Goal: Task Accomplishment & Management: Complete application form

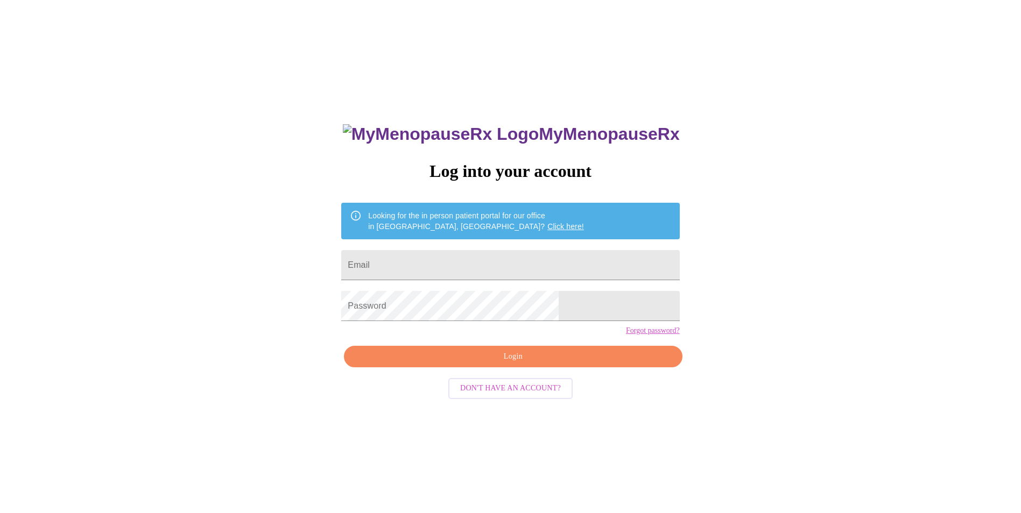
click at [484, 266] on input "Email" at bounding box center [510, 265] width 338 height 30
click at [483, 261] on input "Email" at bounding box center [510, 265] width 338 height 30
click at [488, 260] on input "Email" at bounding box center [510, 265] width 338 height 30
click at [487, 260] on input "Email" at bounding box center [510, 265] width 338 height 30
type input "[EMAIL_ADDRESS][DOMAIN_NAME]"
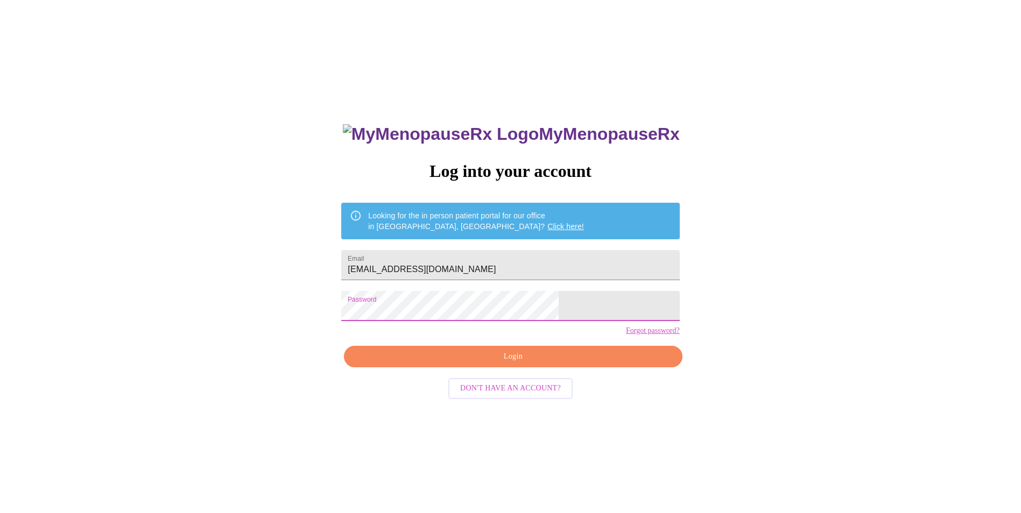
click at [511, 364] on span "Login" at bounding box center [512, 356] width 313 height 13
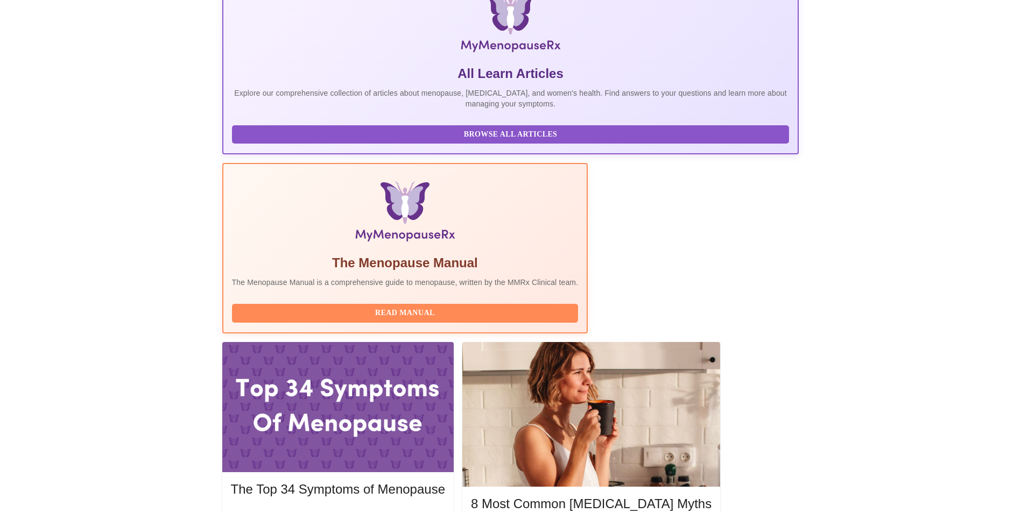
scroll to position [215, 0]
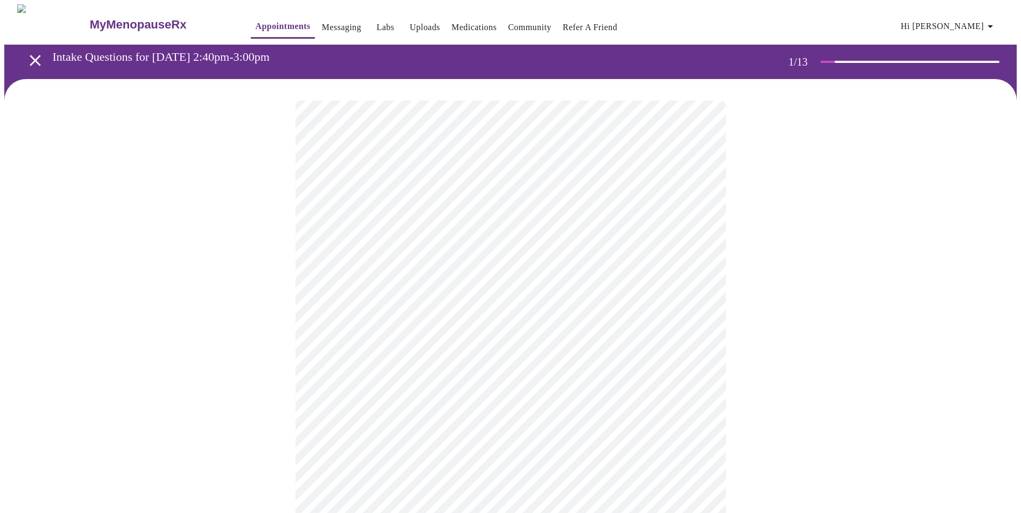
click at [449, 238] on body "MyMenopauseRx Appointments Messaging Labs Uploads Medications Community Refer a…" at bounding box center [510, 495] width 1012 height 983
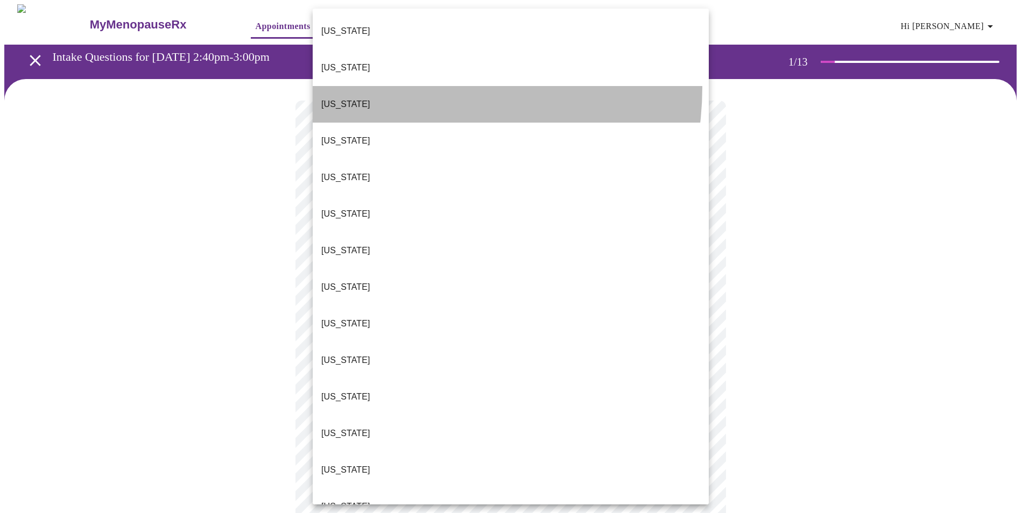
click at [395, 86] on li "[US_STATE]" at bounding box center [511, 104] width 396 height 37
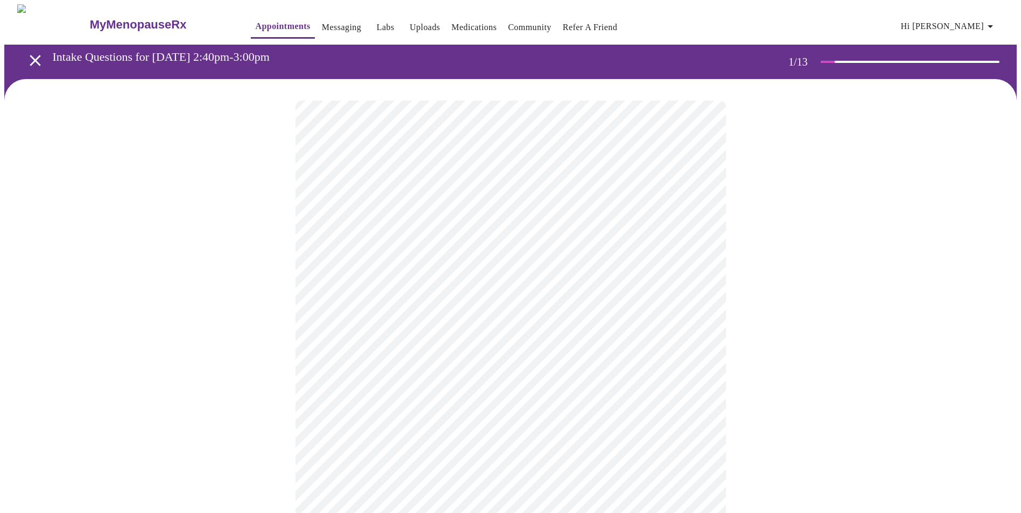
click at [477, 310] on body "MyMenopauseRx Appointments Messaging Labs Uploads Medications Community Refer a…" at bounding box center [510, 492] width 1012 height 977
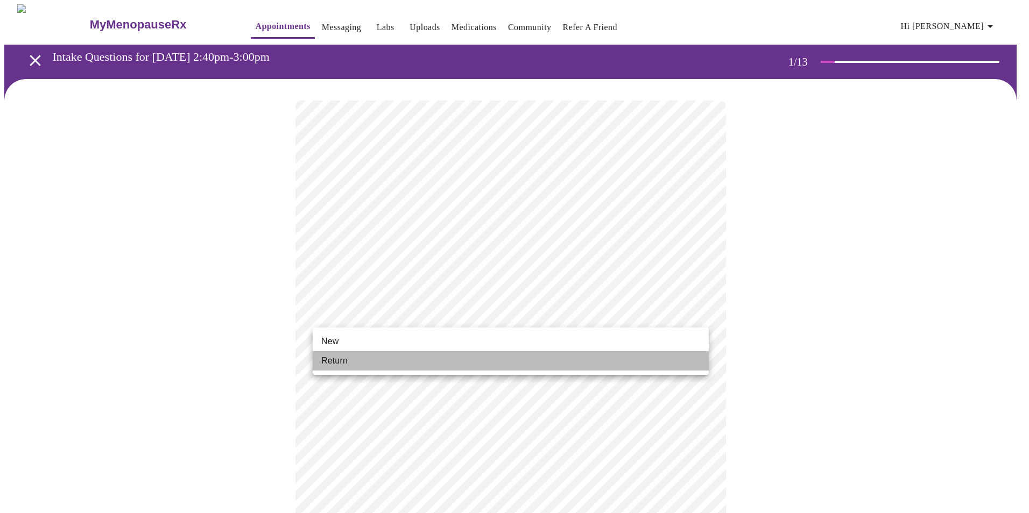
click at [459, 364] on li "Return" at bounding box center [511, 360] width 396 height 19
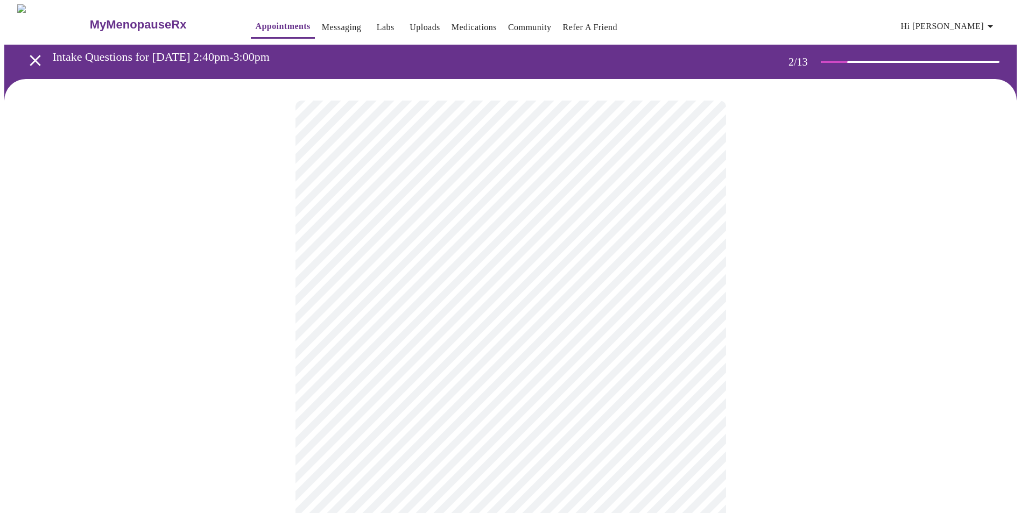
click at [514, 217] on body "MyMenopauseRx Appointments Messaging Labs Uploads Medications Community Refer a…" at bounding box center [510, 327] width 1012 height 647
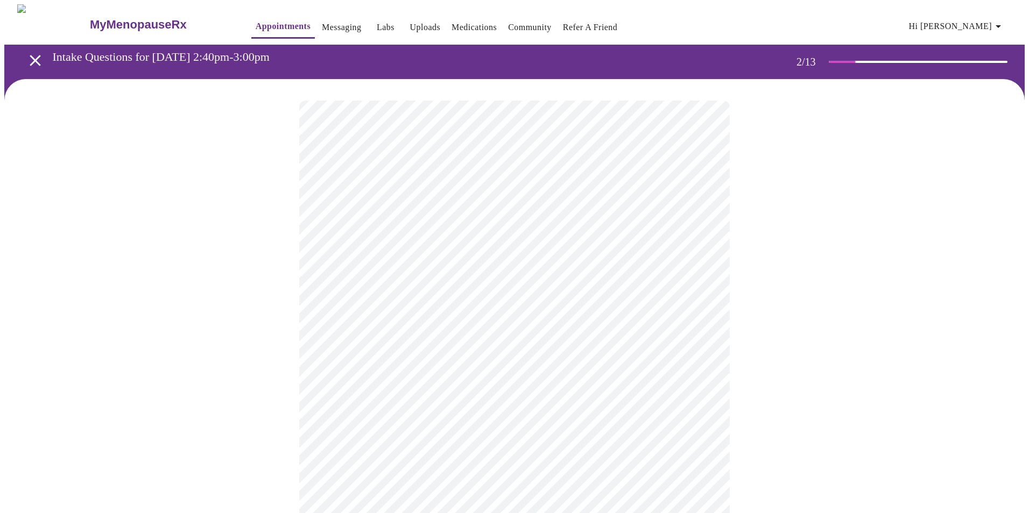
click at [497, 327] on body "MyMenopauseRx Appointments Messaging Labs Uploads Medications Community Refer a…" at bounding box center [514, 324] width 1020 height 640
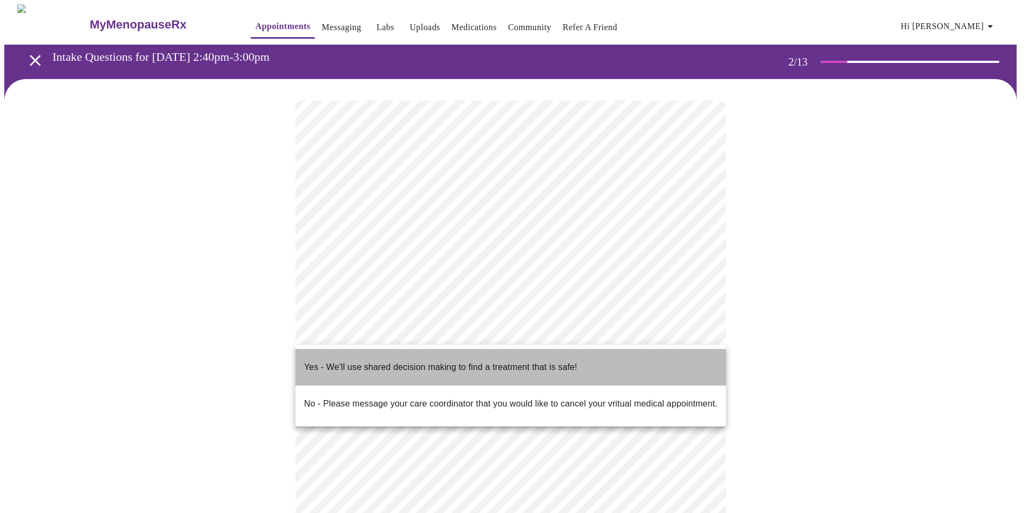
click at [498, 362] on p "Yes - We'll use shared decision making to find a treatment that is safe!" at bounding box center [440, 367] width 273 height 13
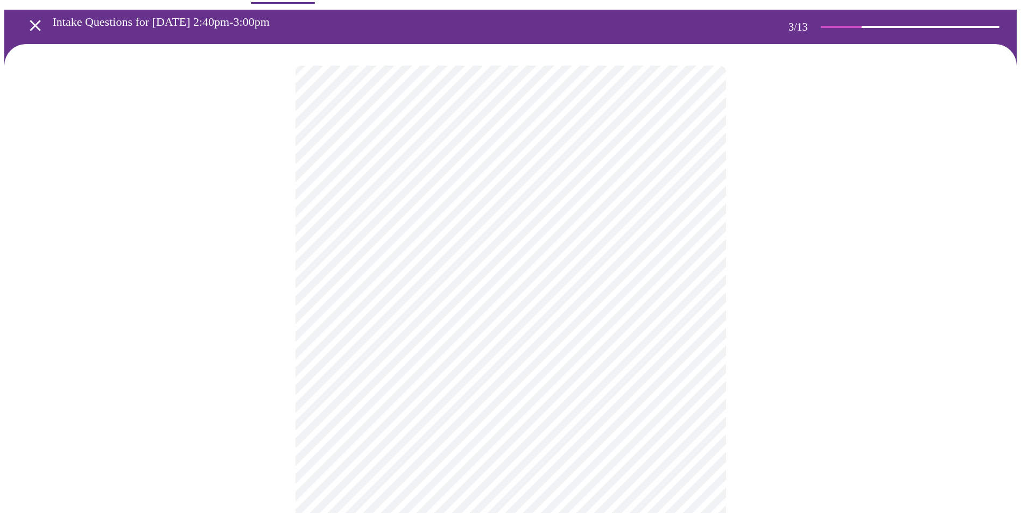
scroll to position [54, 0]
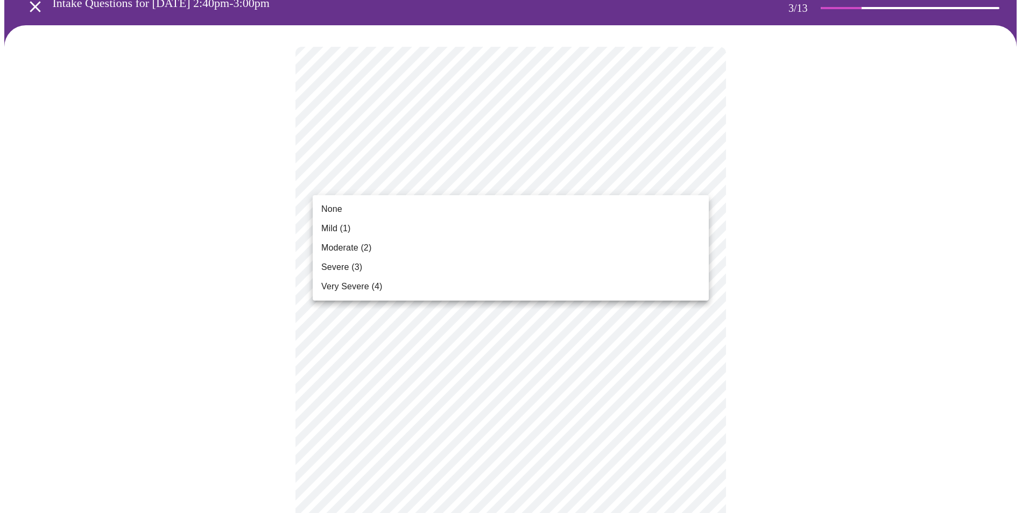
click at [486, 206] on li "None" at bounding box center [511, 209] width 396 height 19
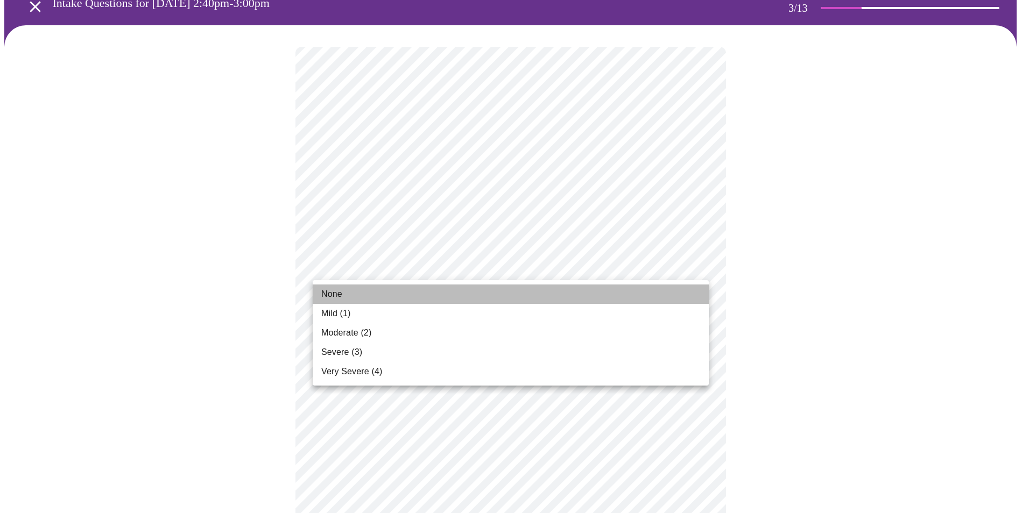
click at [521, 287] on li "None" at bounding box center [511, 294] width 396 height 19
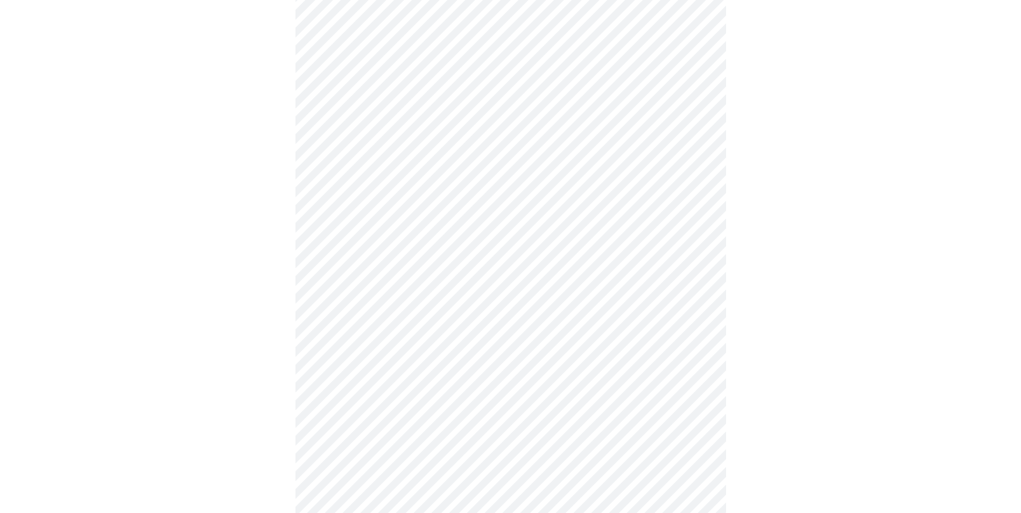
scroll to position [161, 0]
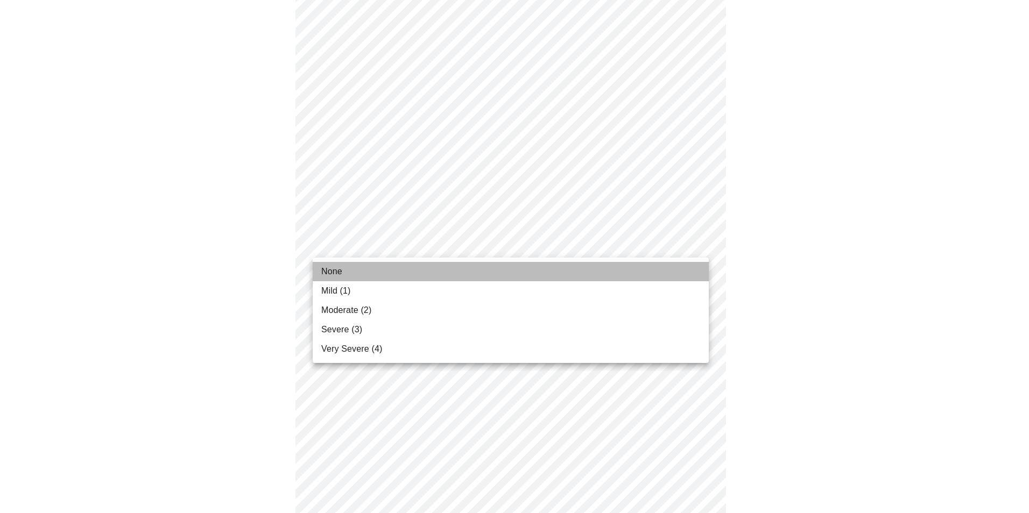
drag, startPoint x: 486, startPoint y: 270, endPoint x: 416, endPoint y: 272, distance: 70.0
click at [416, 272] on li "None" at bounding box center [511, 271] width 396 height 19
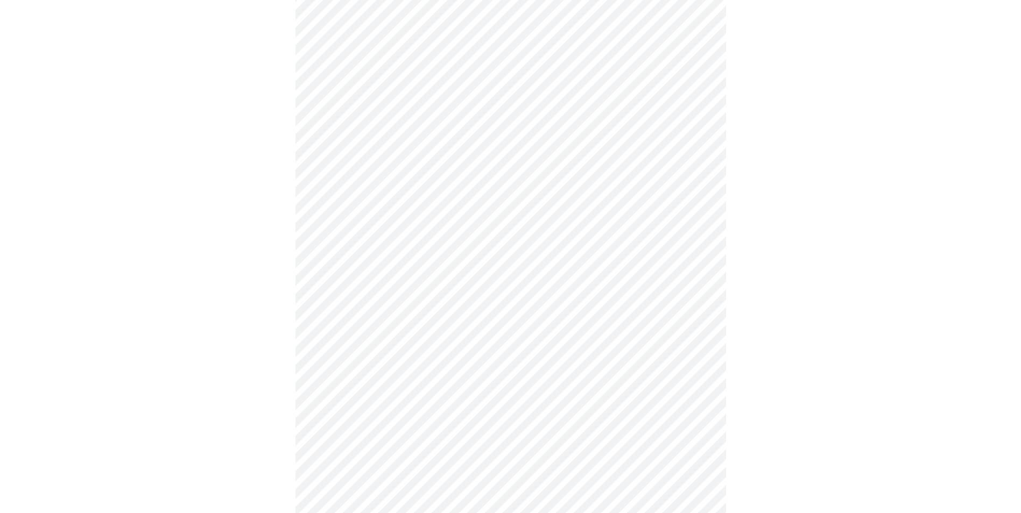
scroll to position [215, 0]
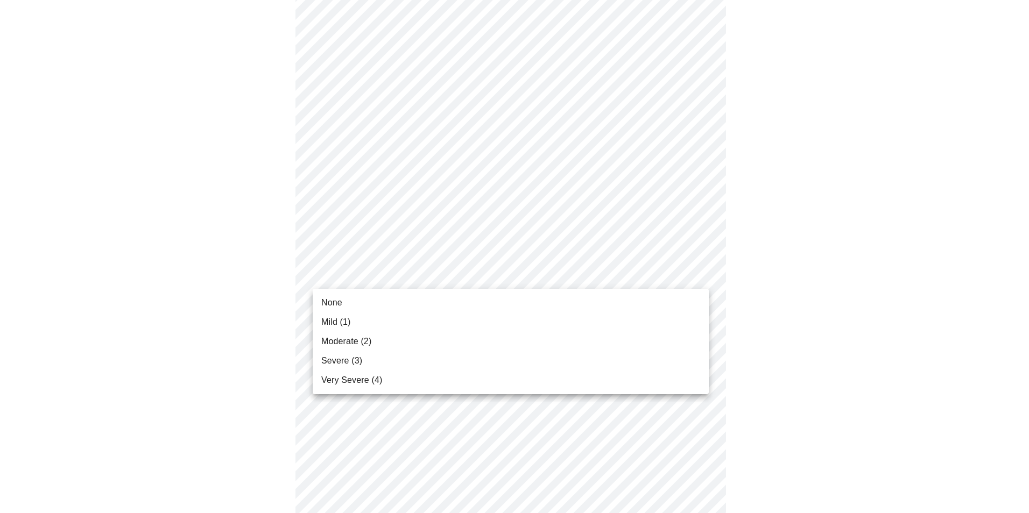
click at [444, 283] on body "MyMenopauseRx Appointments Messaging Labs Uploads Medications Community Refer a…" at bounding box center [514, 482] width 1020 height 1386
click at [444, 302] on li "None" at bounding box center [511, 302] width 396 height 19
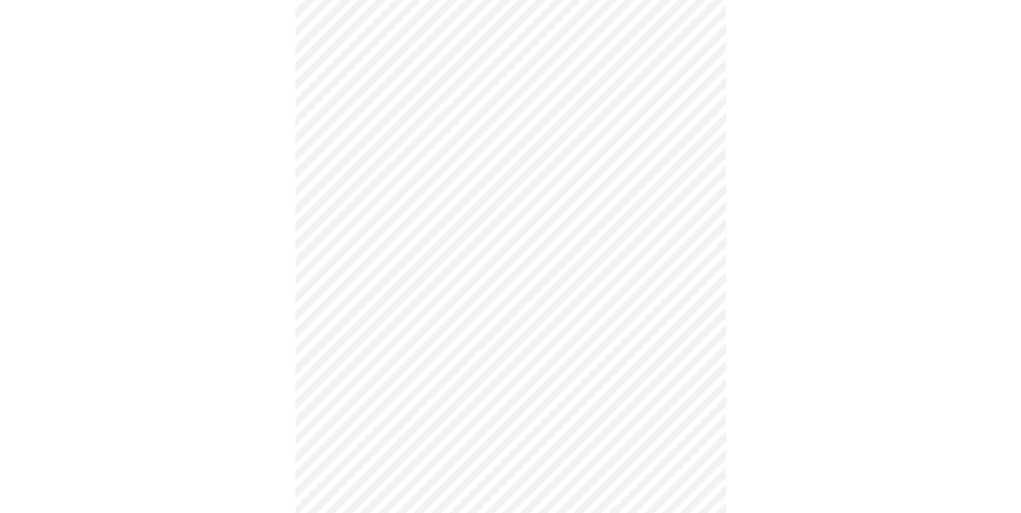
click at [457, 341] on body "MyMenopauseRx Appointments Messaging Labs Uploads Medications Community Refer a…" at bounding box center [510, 474] width 1012 height 1371
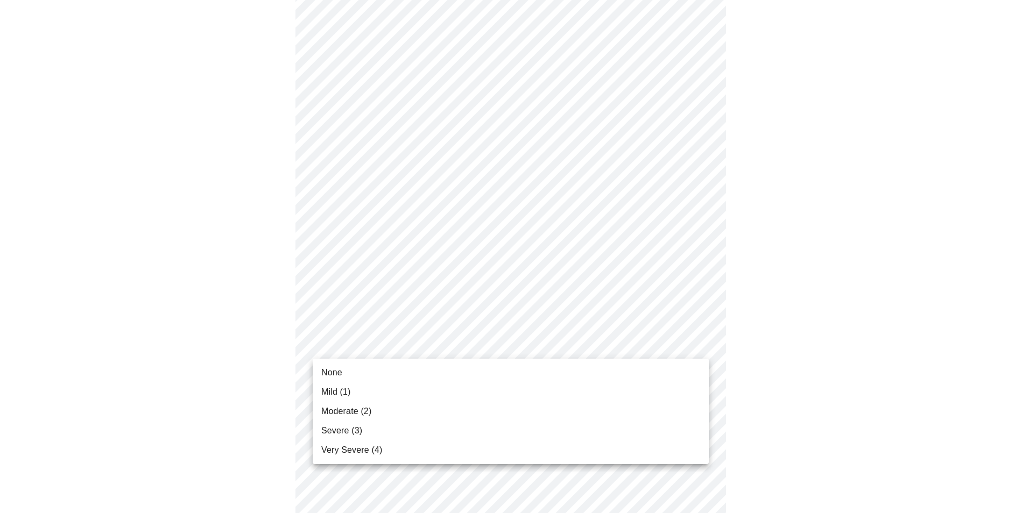
click at [457, 365] on li "None" at bounding box center [511, 372] width 396 height 19
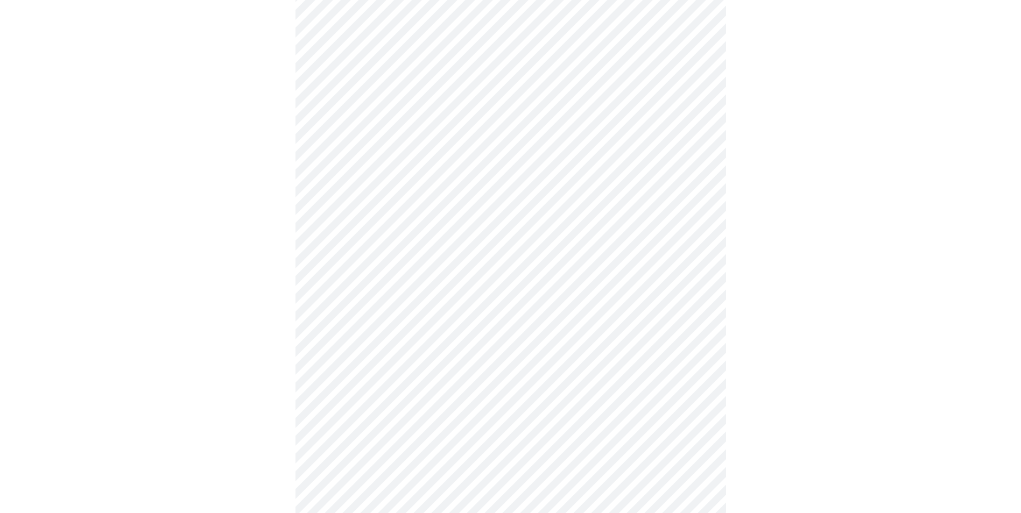
scroll to position [269, 0]
click at [464, 366] on body "MyMenopauseRx Appointments Messaging Labs Uploads Medications Community Refer a…" at bounding box center [510, 413] width 1012 height 1356
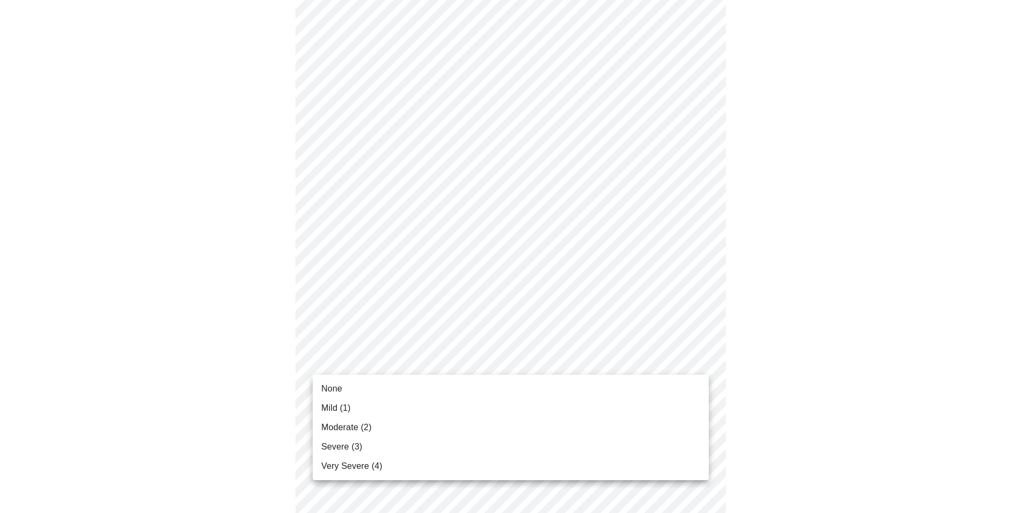
click at [465, 390] on li "None" at bounding box center [511, 388] width 396 height 19
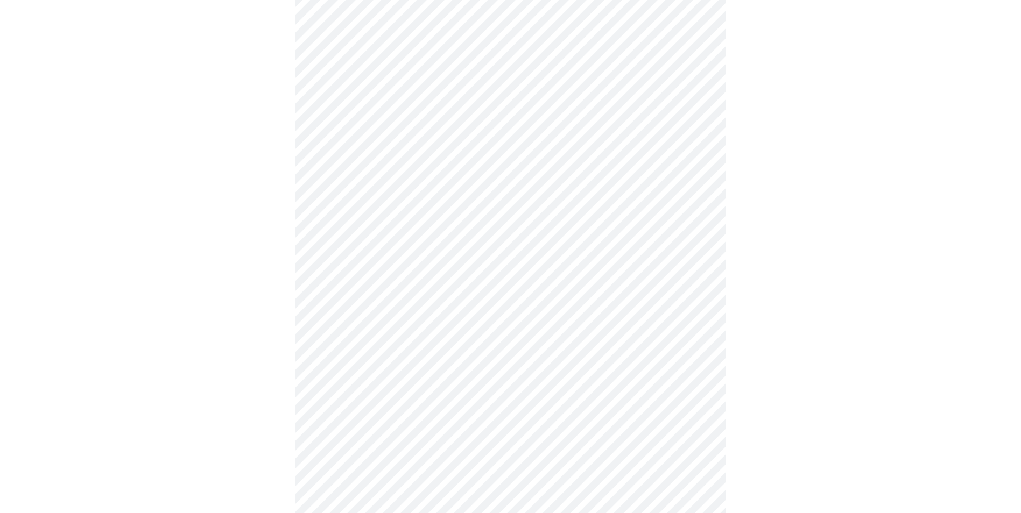
scroll to position [377, 0]
click at [460, 340] on body "MyMenopauseRx Appointments Messaging Labs Uploads Medications Community Refer a…" at bounding box center [510, 298] width 1012 height 1341
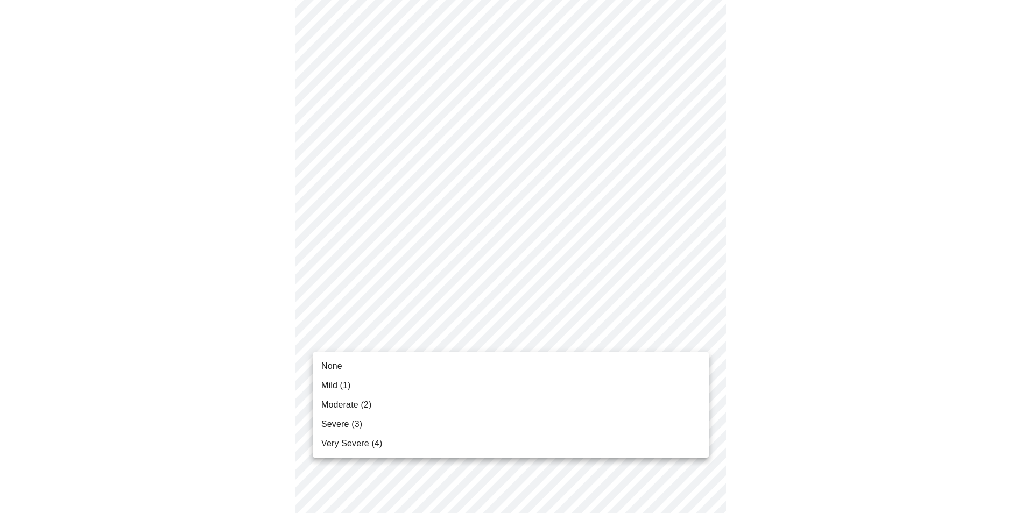
click at [478, 380] on li "Mild (1)" at bounding box center [511, 385] width 396 height 19
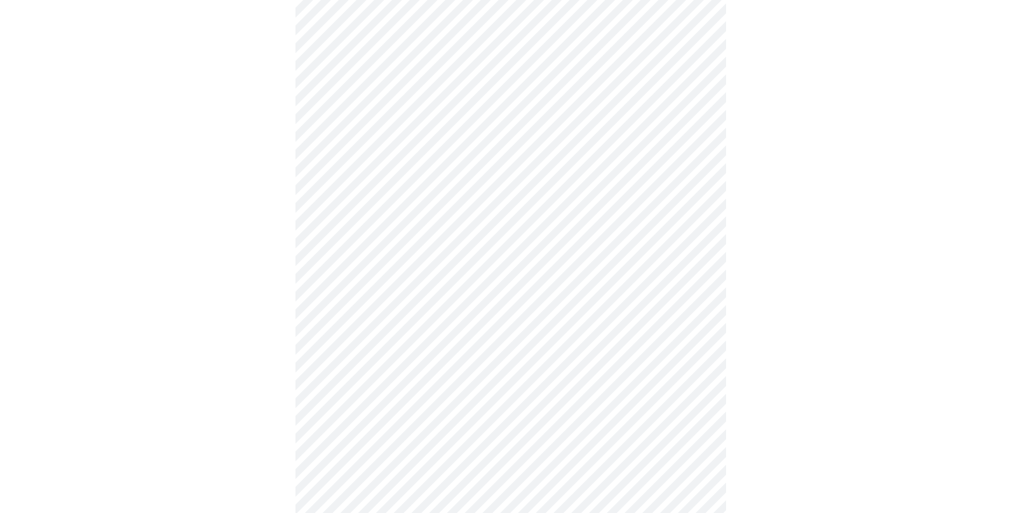
scroll to position [430, 0]
click at [476, 376] on body "MyMenopauseRx Appointments Messaging Labs Uploads Medications Community Refer a…" at bounding box center [514, 237] width 1020 height 1326
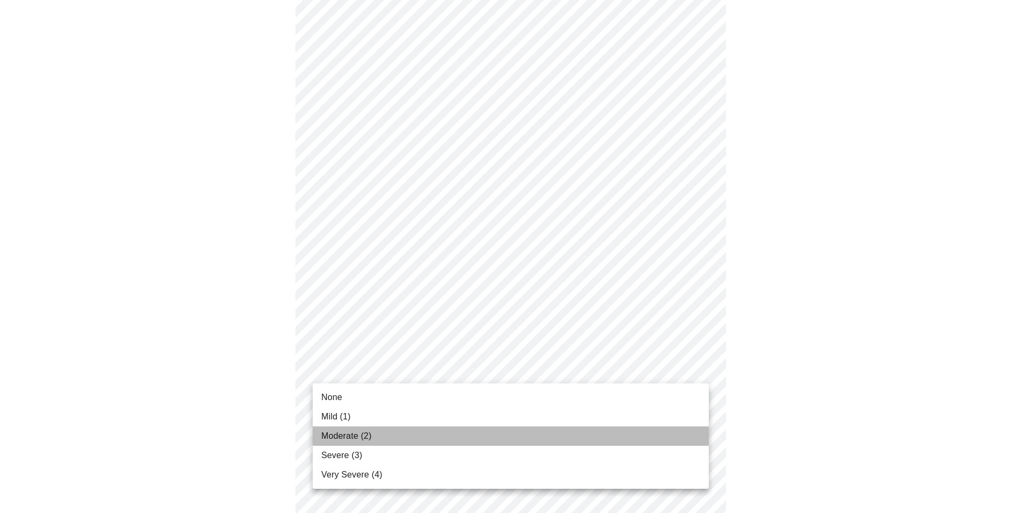
click at [483, 433] on li "Moderate (2)" at bounding box center [511, 436] width 396 height 19
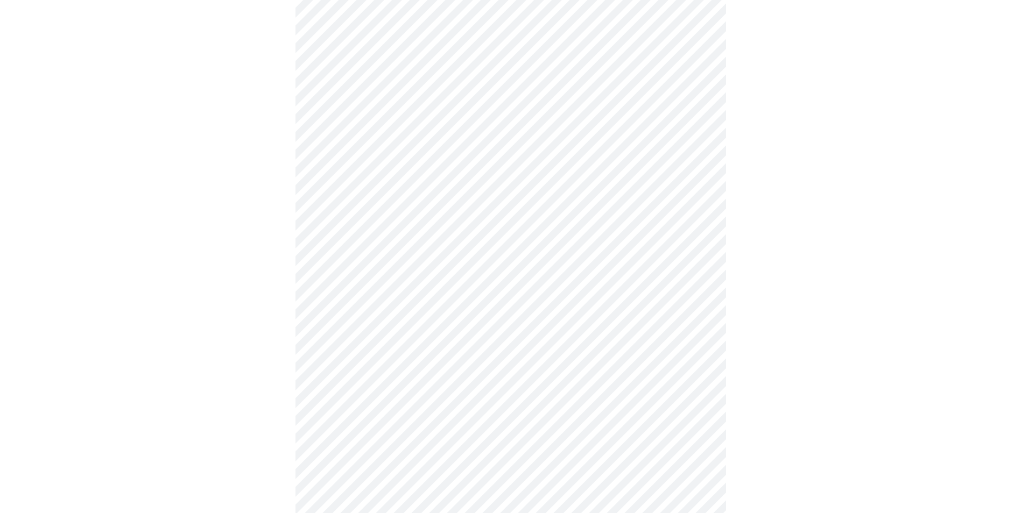
scroll to position [538, 0]
click at [458, 352] on body "MyMenopauseRx Appointments Messaging Labs Uploads Medications Community Refer a…" at bounding box center [510, 121] width 1012 height 1311
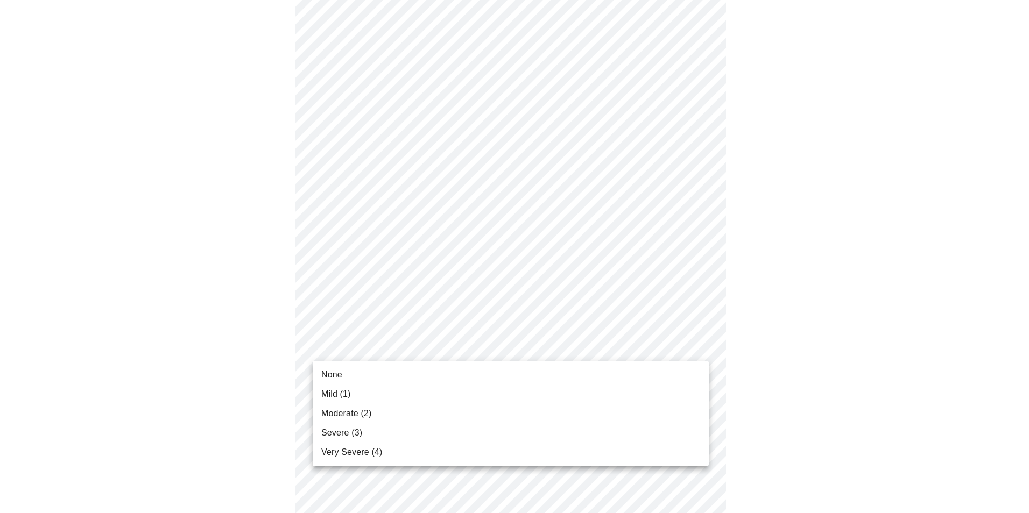
click at [456, 371] on li "None" at bounding box center [511, 374] width 396 height 19
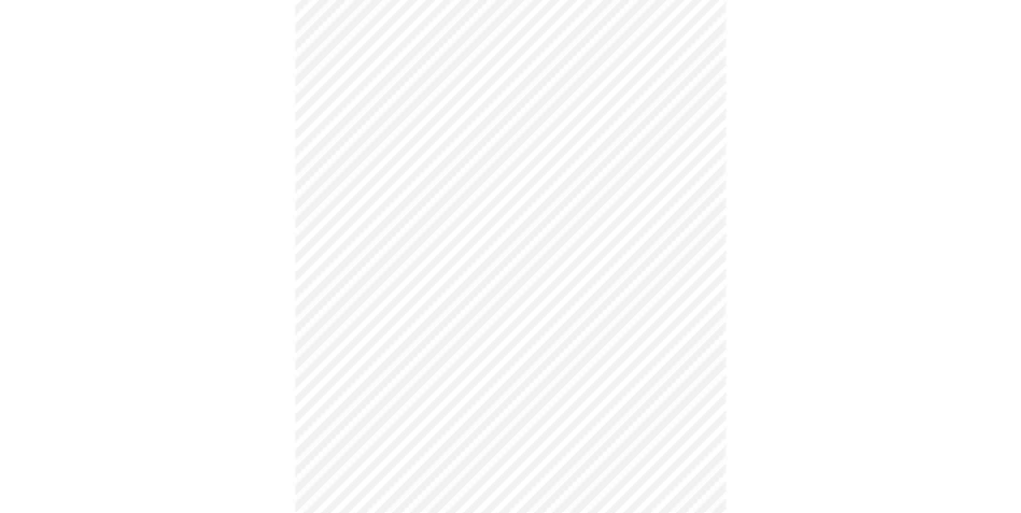
scroll to position [646, 0]
click at [445, 326] on body "MyMenopauseRx Appointments Messaging Labs Uploads Medications Community Refer a…" at bounding box center [514, 7] width 1020 height 1296
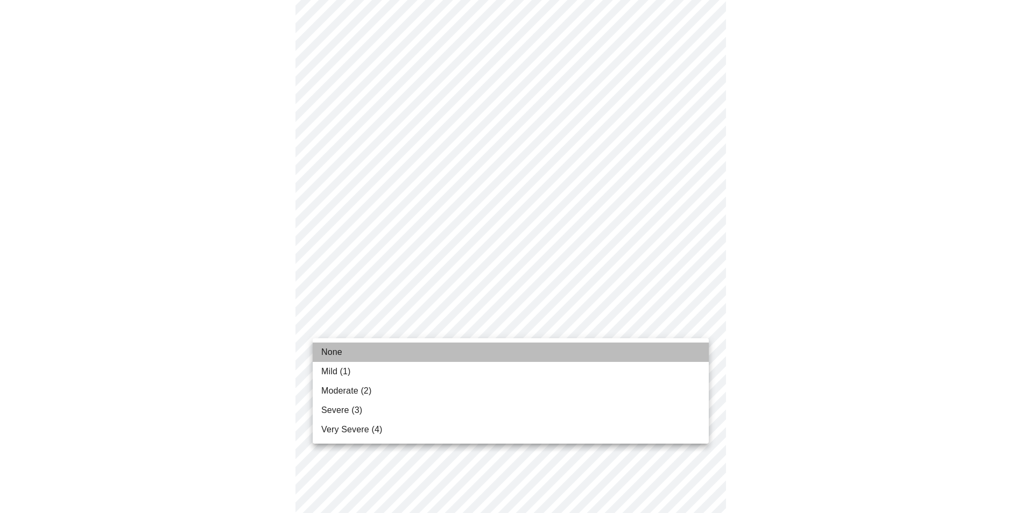
click at [448, 355] on li "None" at bounding box center [511, 352] width 396 height 19
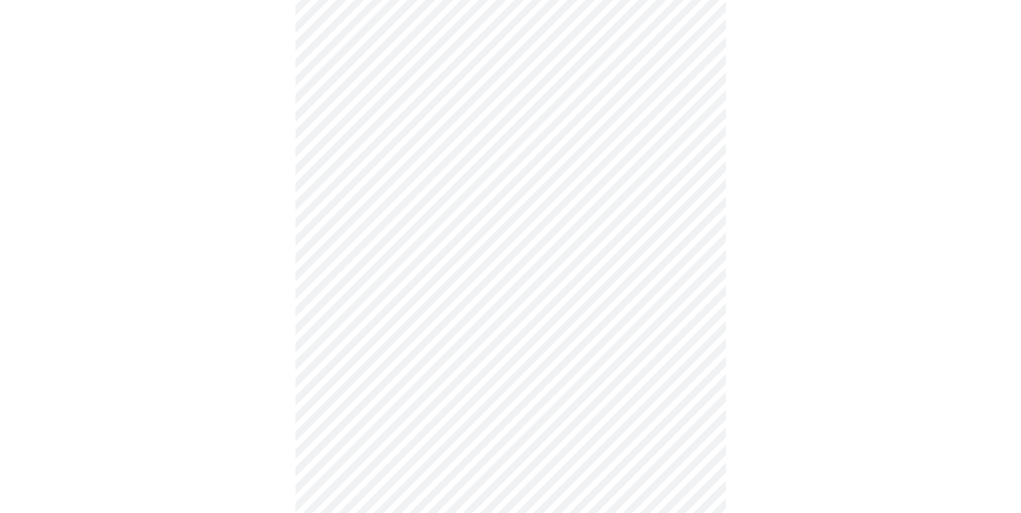
scroll to position [699, 0]
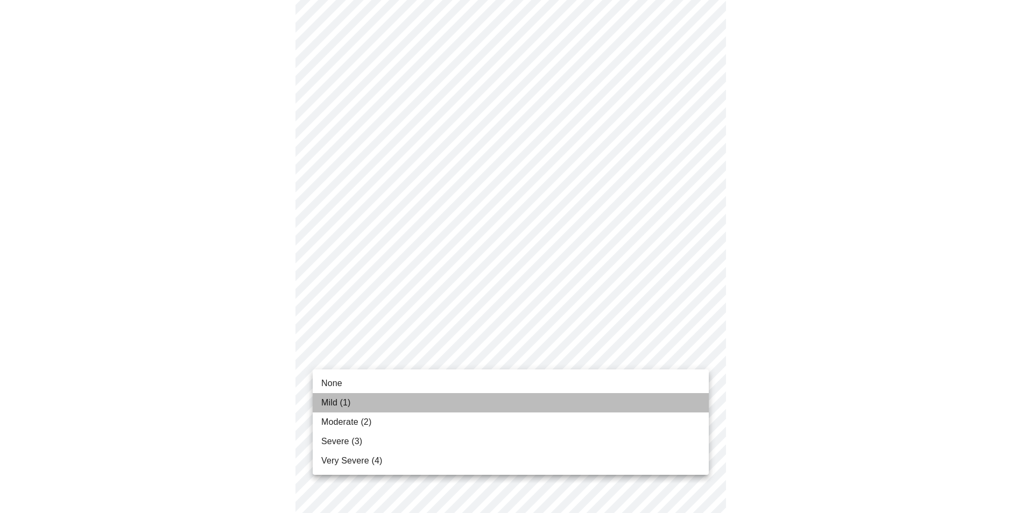
click at [458, 404] on li "Mild (1)" at bounding box center [511, 402] width 396 height 19
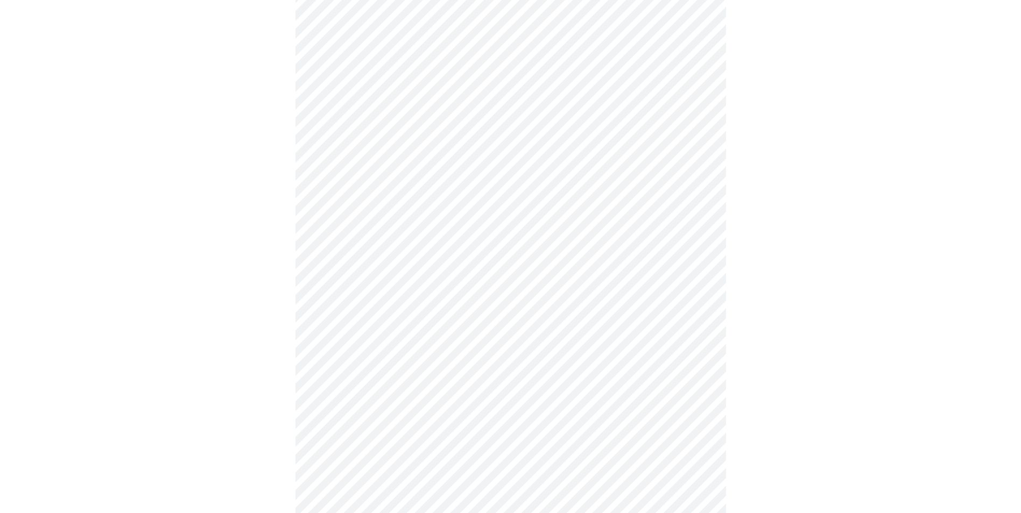
scroll to position [269, 0]
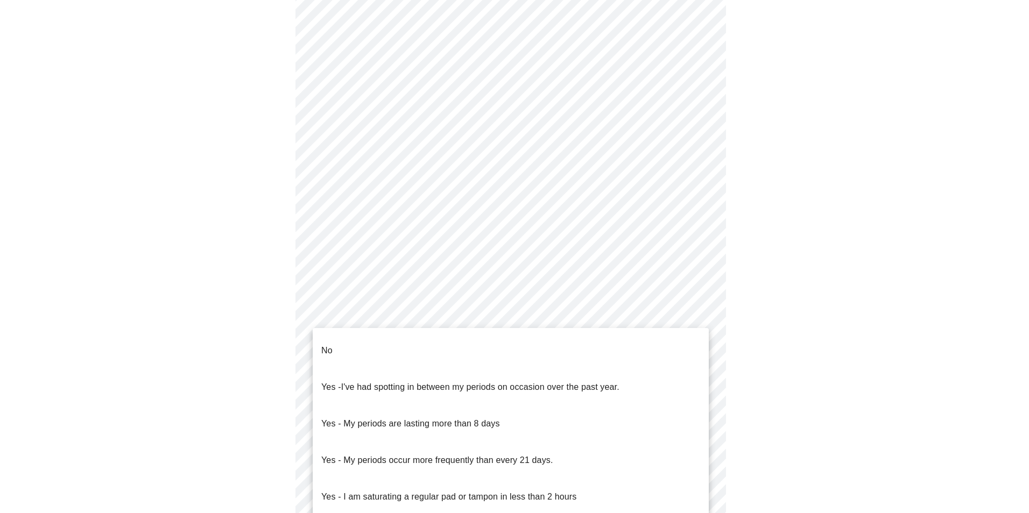
click at [458, 390] on body "MyMenopauseRx Appointments Messaging Labs Uploads Medications Community Refer a…" at bounding box center [514, 266] width 1020 height 1062
click at [445, 344] on li "No" at bounding box center [511, 351] width 396 height 37
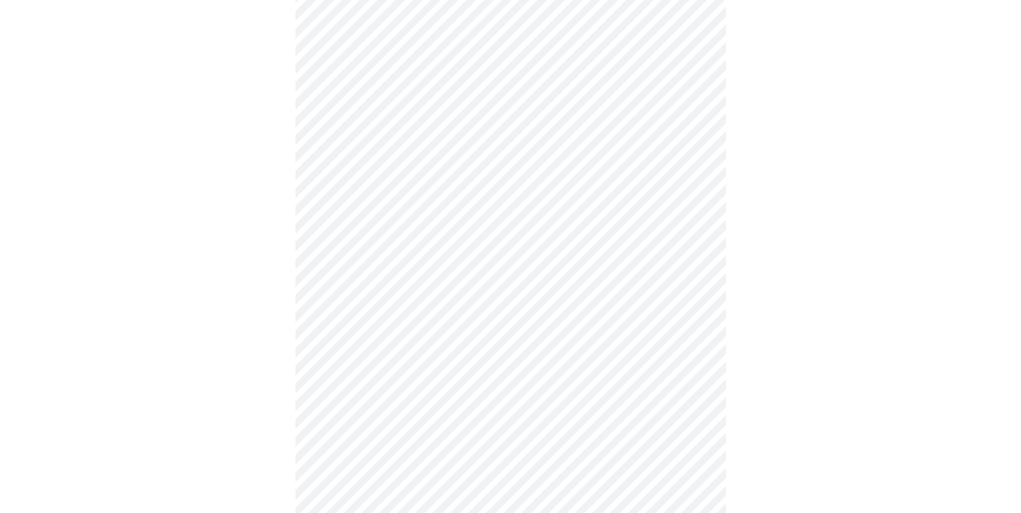
scroll to position [323, 0]
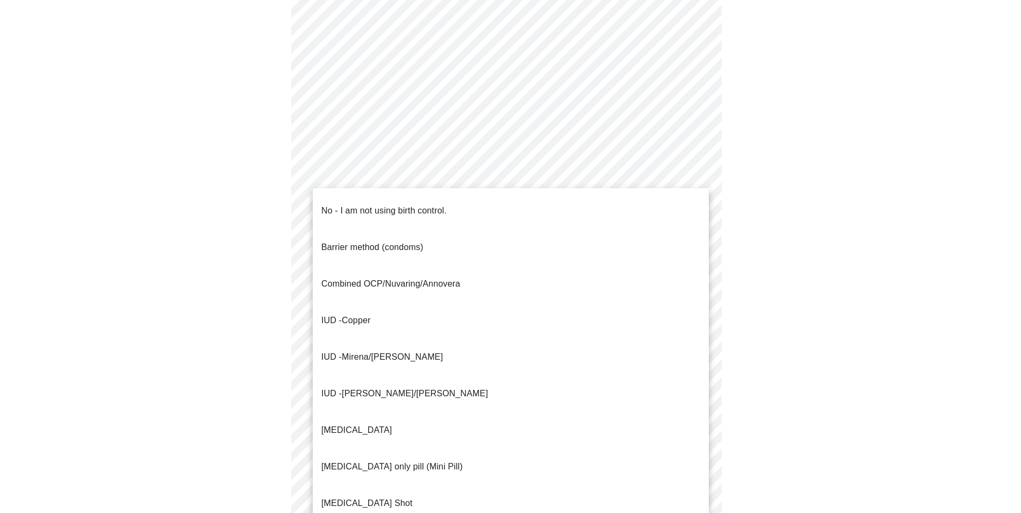
click at [462, 416] on body "MyMenopauseRx Appointments Messaging Labs Uploads Medications Community Refer a…" at bounding box center [510, 209] width 1012 height 1056
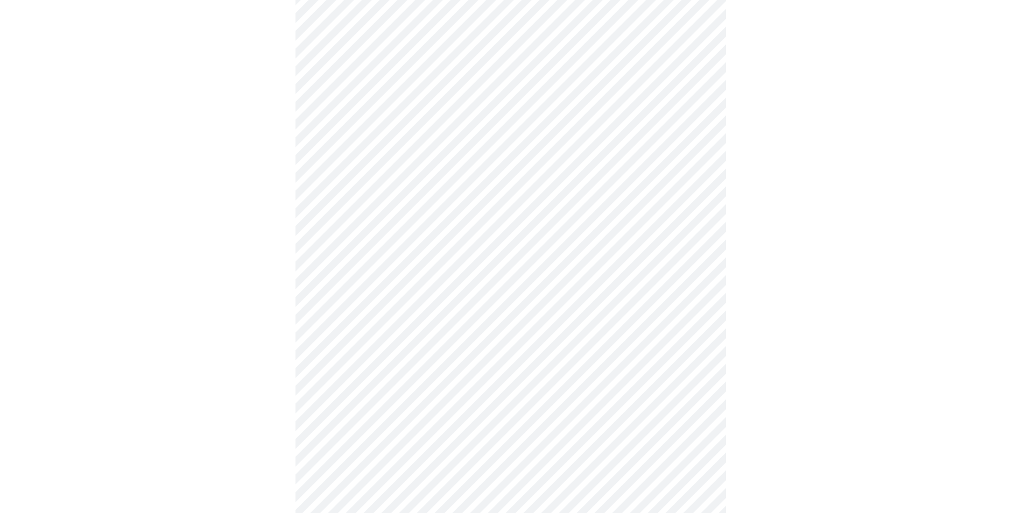
scroll to position [484, 0]
click at [494, 416] on body "MyMenopauseRx Appointments Messaging Labs Uploads Medications Community Refer a…" at bounding box center [514, 44] width 1020 height 1049
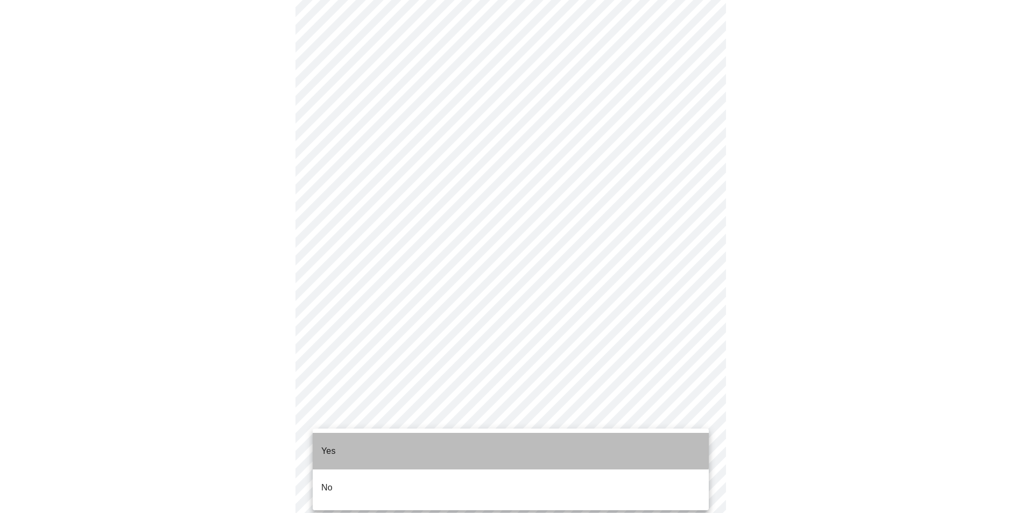
click at [485, 446] on li "Yes" at bounding box center [511, 451] width 396 height 37
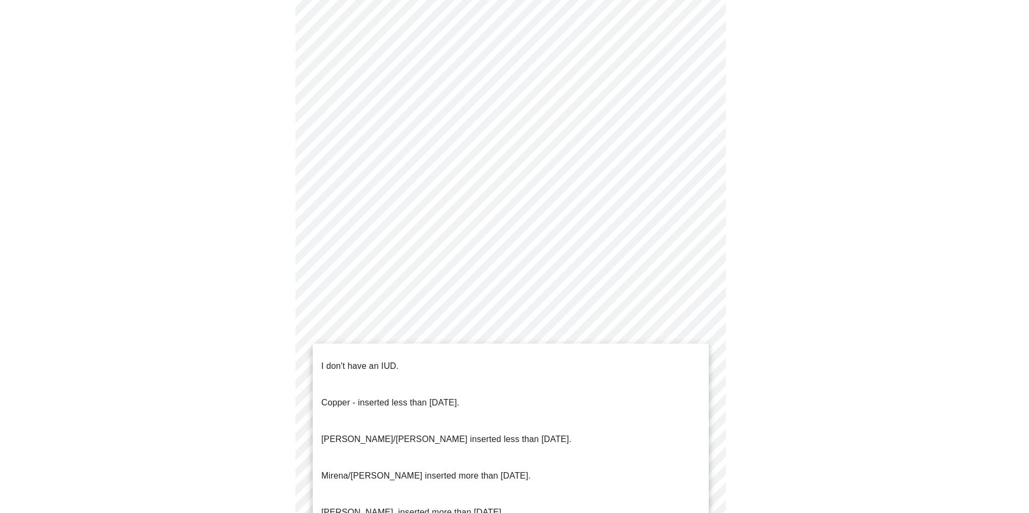
click at [479, 337] on body "MyMenopauseRx Appointments Messaging Labs Uploads Medications Community Refer a…" at bounding box center [514, 41] width 1020 height 1043
click at [480, 363] on li "I don't have an IUD." at bounding box center [511, 366] width 396 height 37
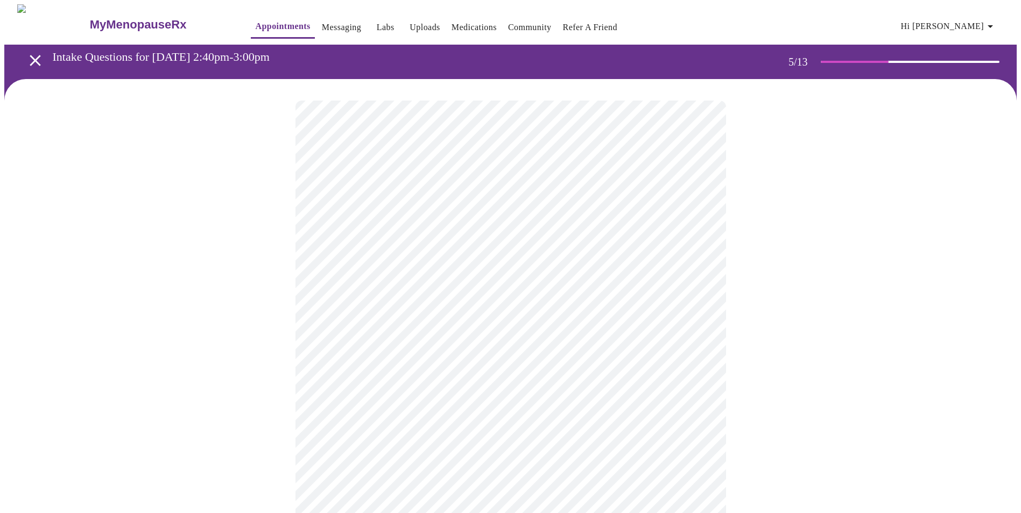
scroll to position [54, 0]
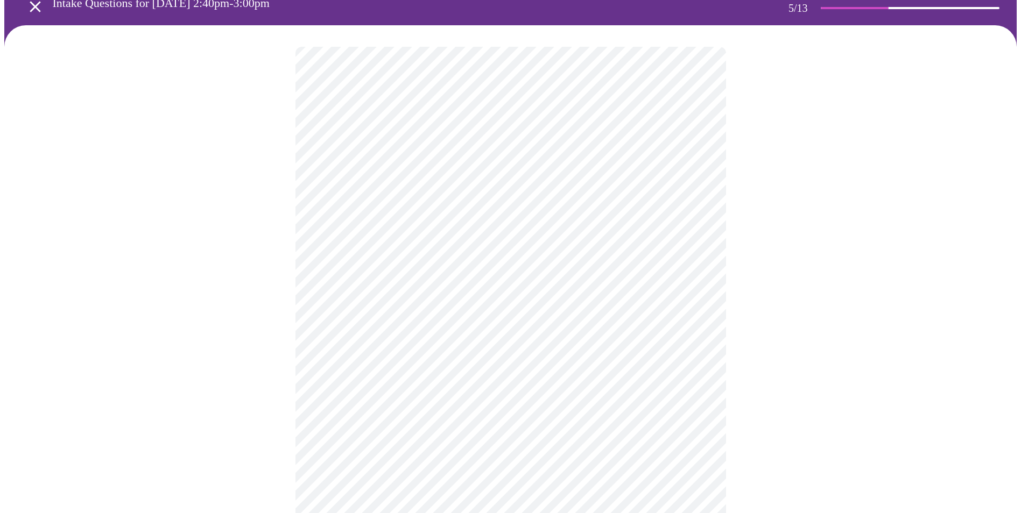
click at [485, 322] on body "MyMenopauseRx Appointments Messaging Labs Uploads Medications Community Refer a…" at bounding box center [510, 348] width 1012 height 795
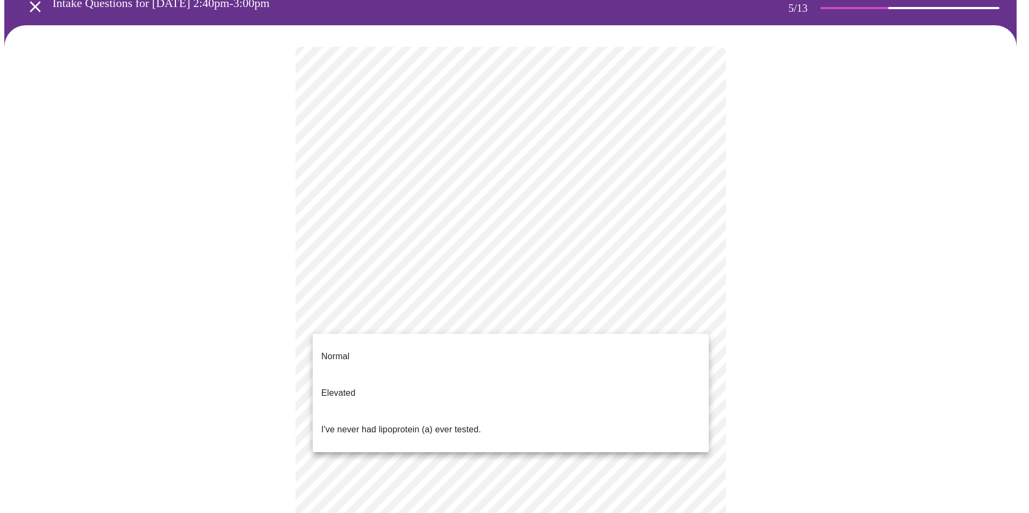
click at [498, 412] on li "I've never had lipoprotein (a) ever tested." at bounding box center [511, 430] width 396 height 37
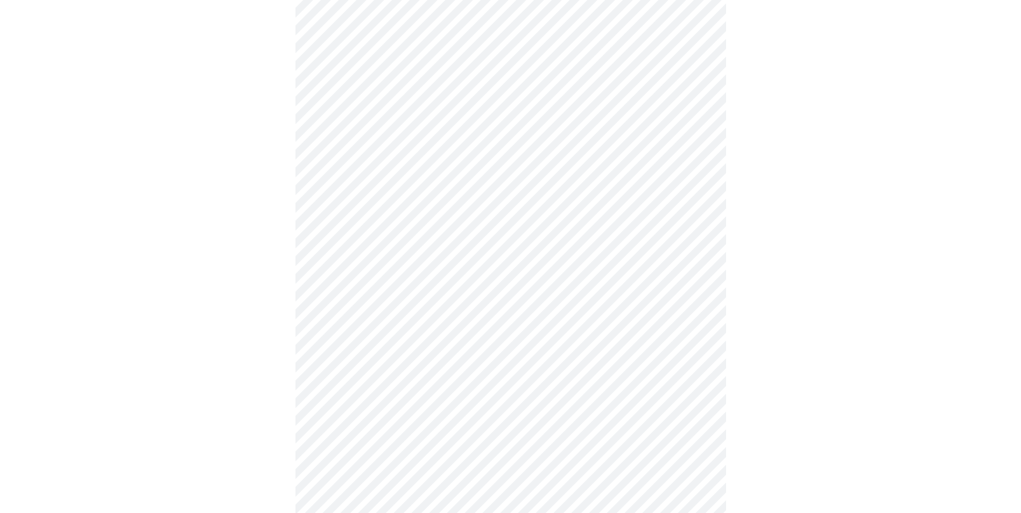
scroll to position [2636, 0]
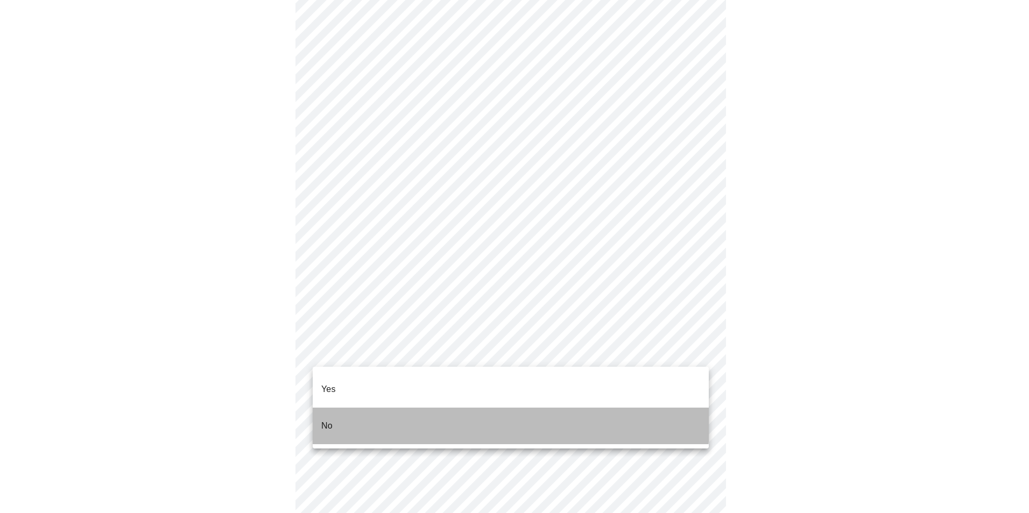
click at [424, 408] on li "No" at bounding box center [511, 426] width 396 height 37
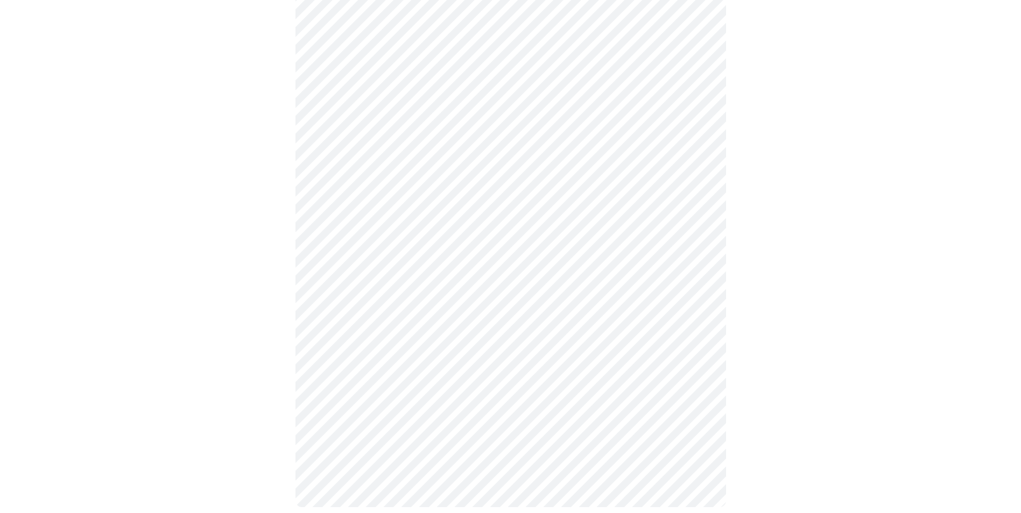
scroll to position [476, 0]
